Goal: Information Seeking & Learning: Learn about a topic

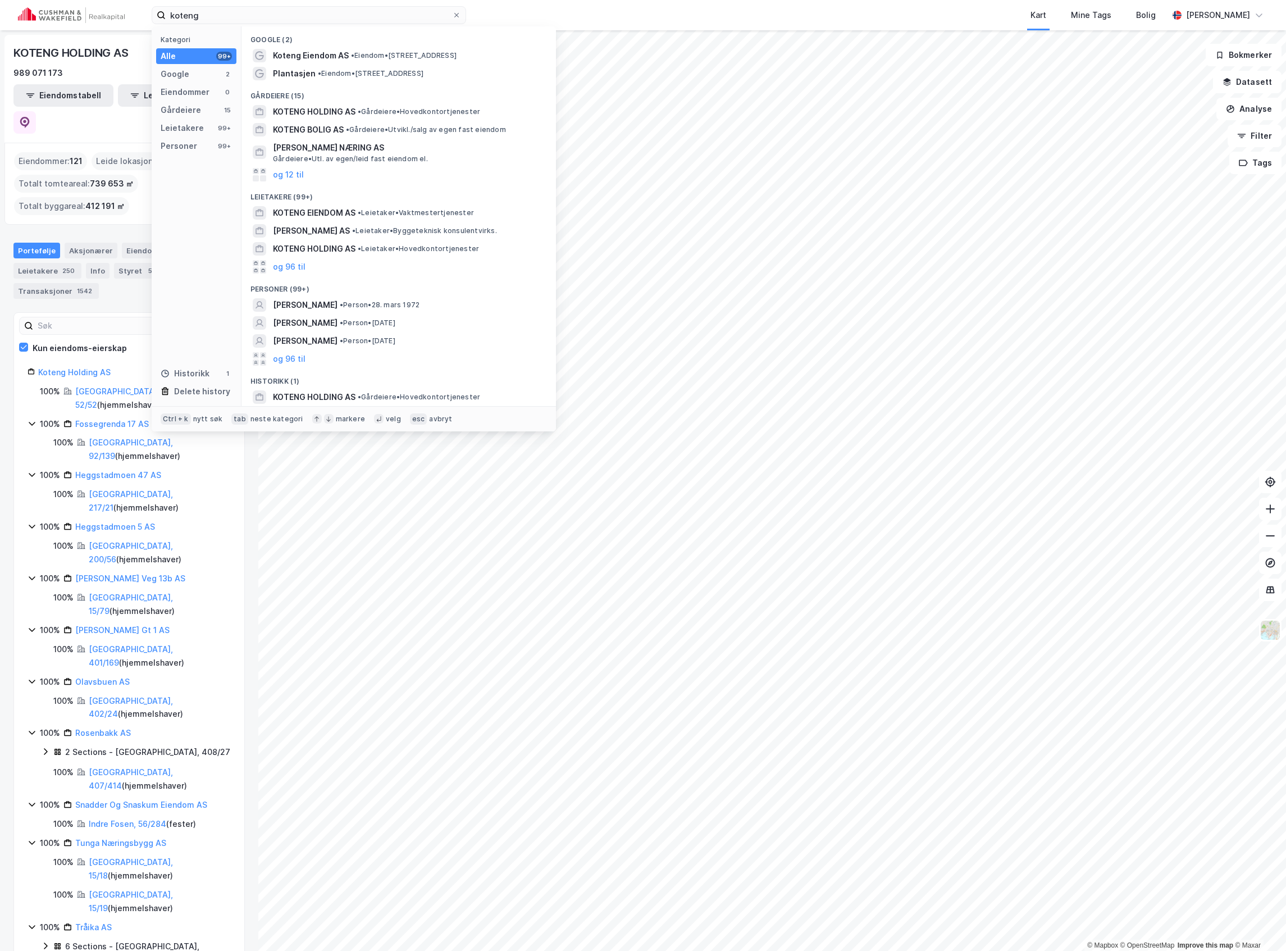
click at [342, 19] on input "koteng" at bounding box center [309, 15] width 286 height 17
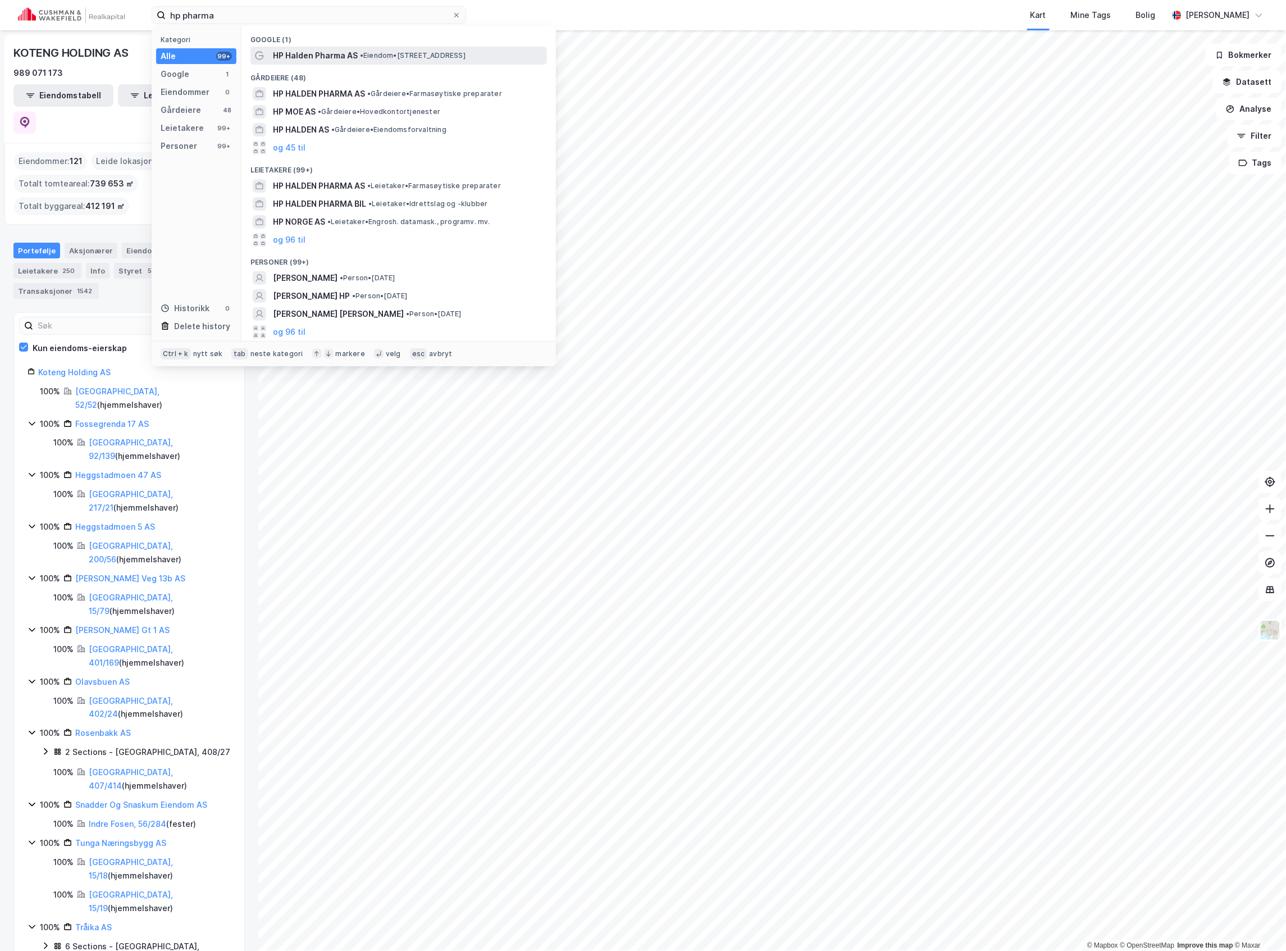
type input "hp pharma"
click at [315, 55] on span "HP Halden Pharma AS" at bounding box center [315, 55] width 85 height 13
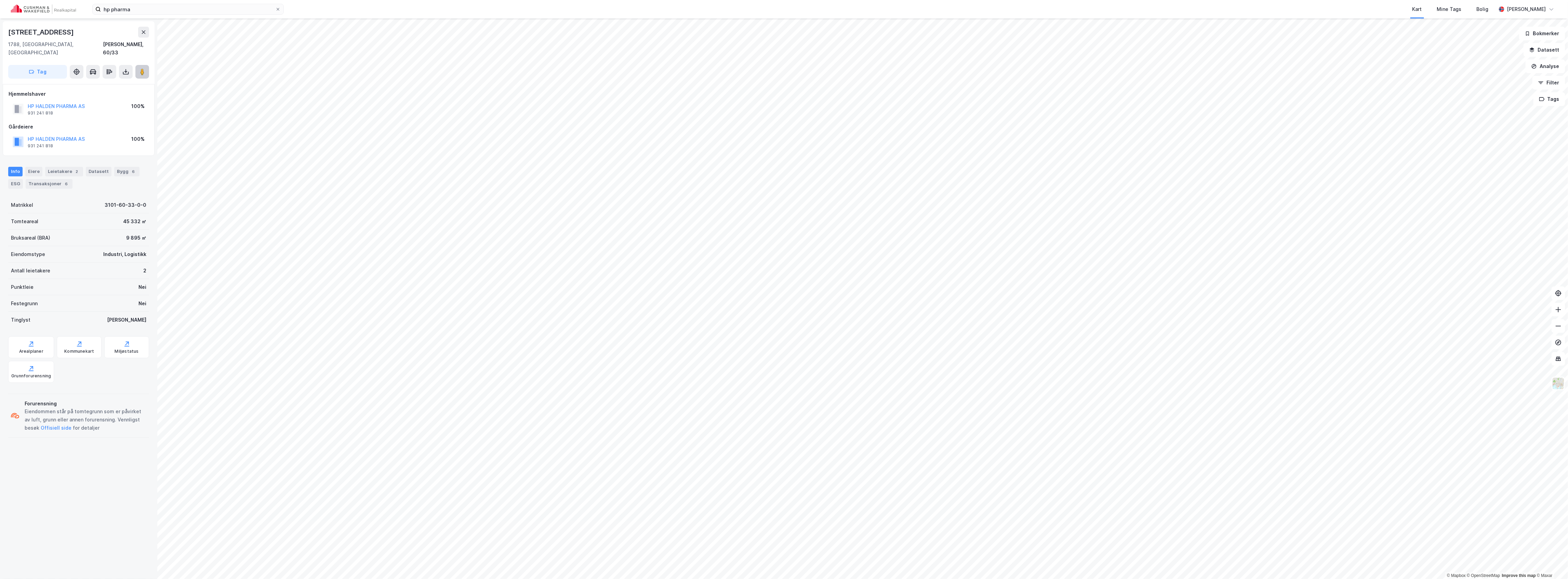
click at [142, 65] on button at bounding box center [142, 72] width 13 height 13
click at [145, 68] on icon at bounding box center [142, 71] width 7 height 7
click at [0, 0] on button "HP HALDEN PHARMA AS" at bounding box center [0, 0] width 0 height 0
click at [124, 63] on icon at bounding box center [125, 63] width 2 height 2
click at [111, 64] on icon at bounding box center [109, 63] width 5 height 2
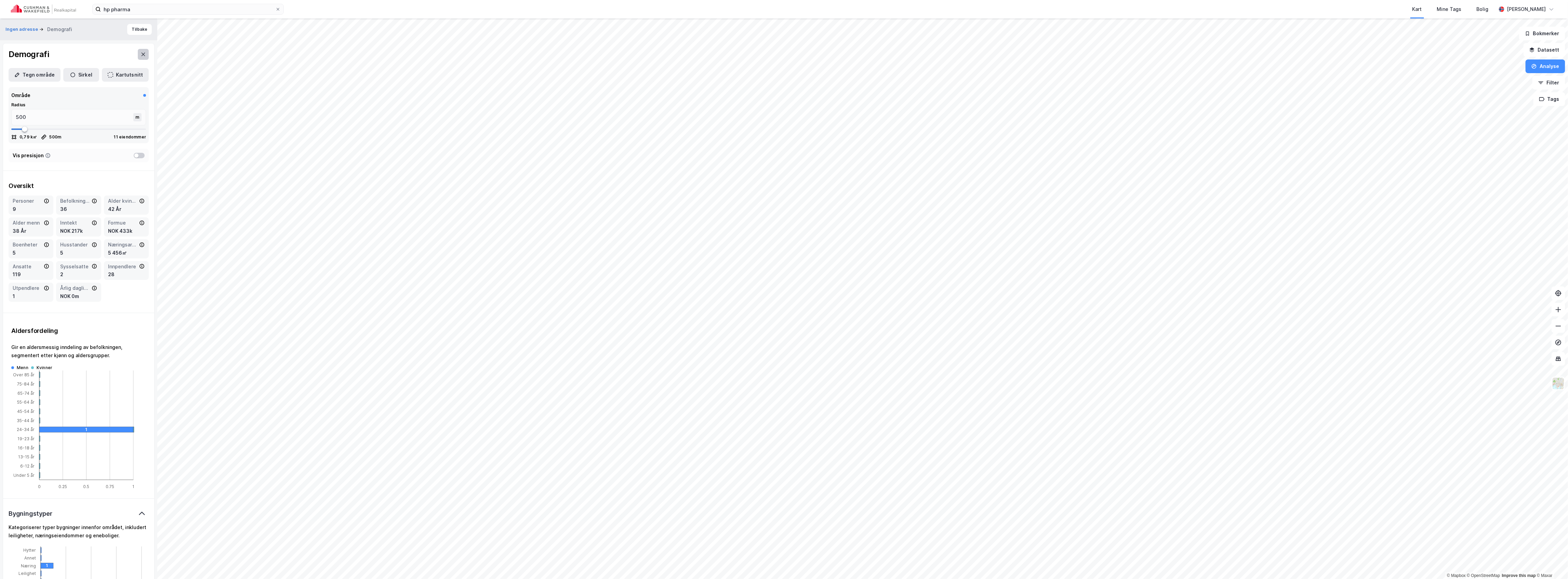
click at [138, 51] on button at bounding box center [143, 54] width 11 height 11
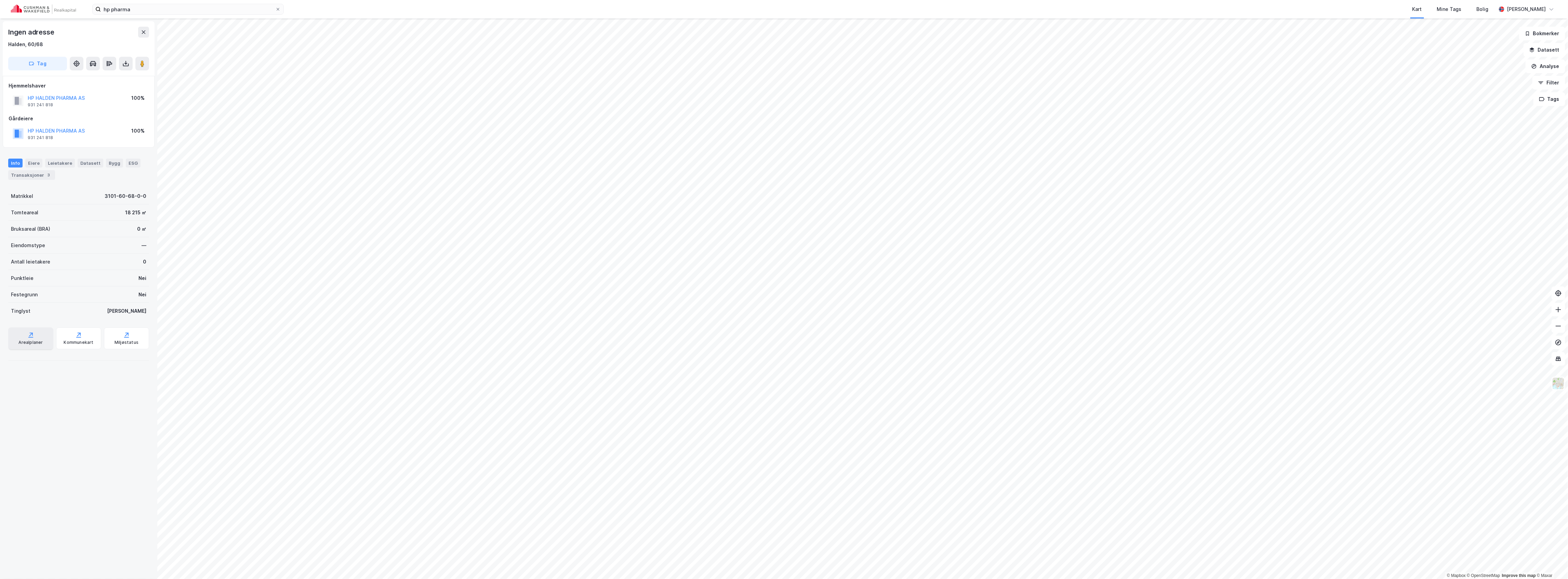
click at [27, 335] on icon at bounding box center [30, 335] width 7 height 7
